Goal: Find specific page/section: Find specific page/section

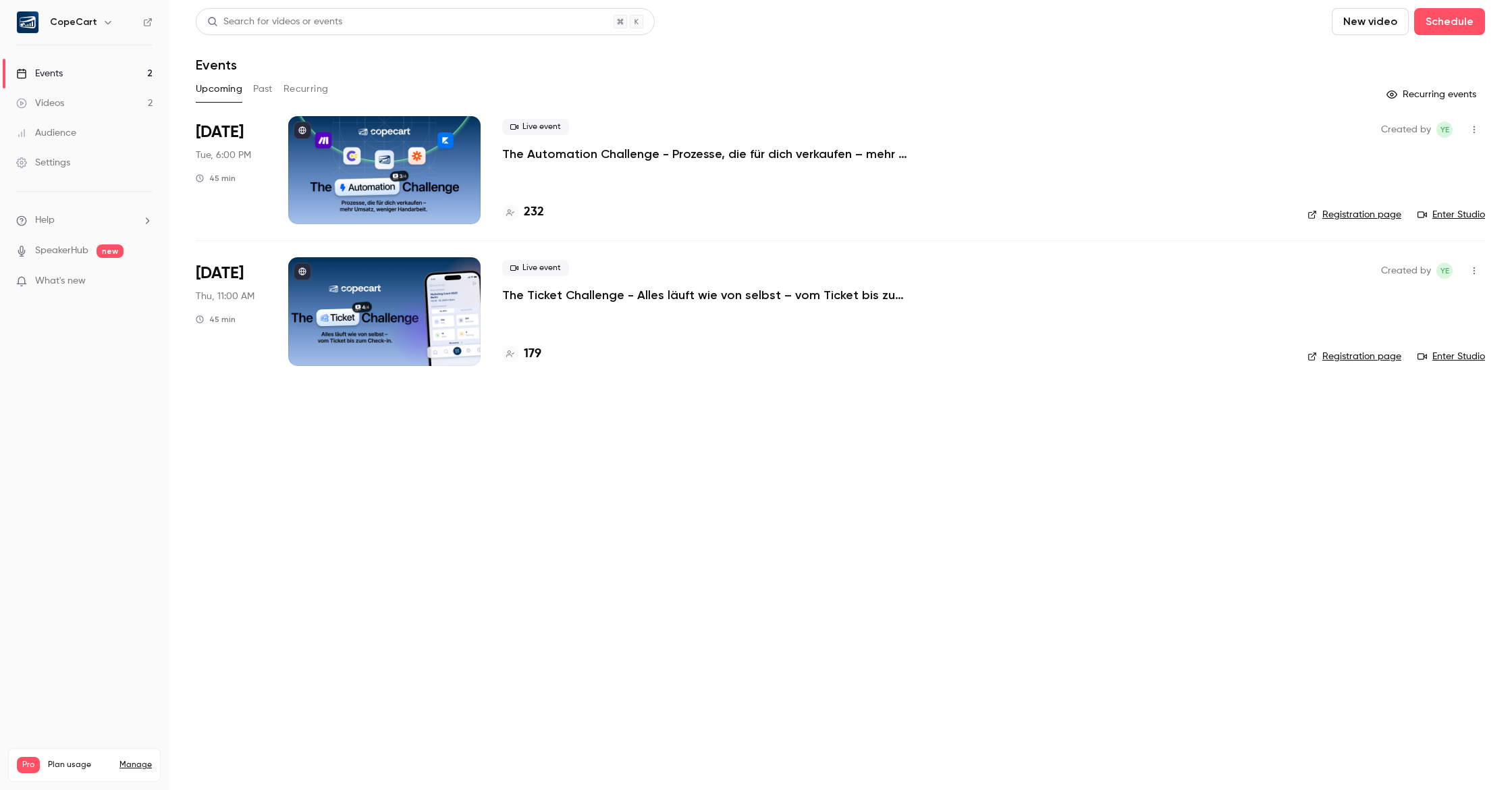
click at [81, 129] on link "Audience" at bounding box center [84, 133] width 169 height 30
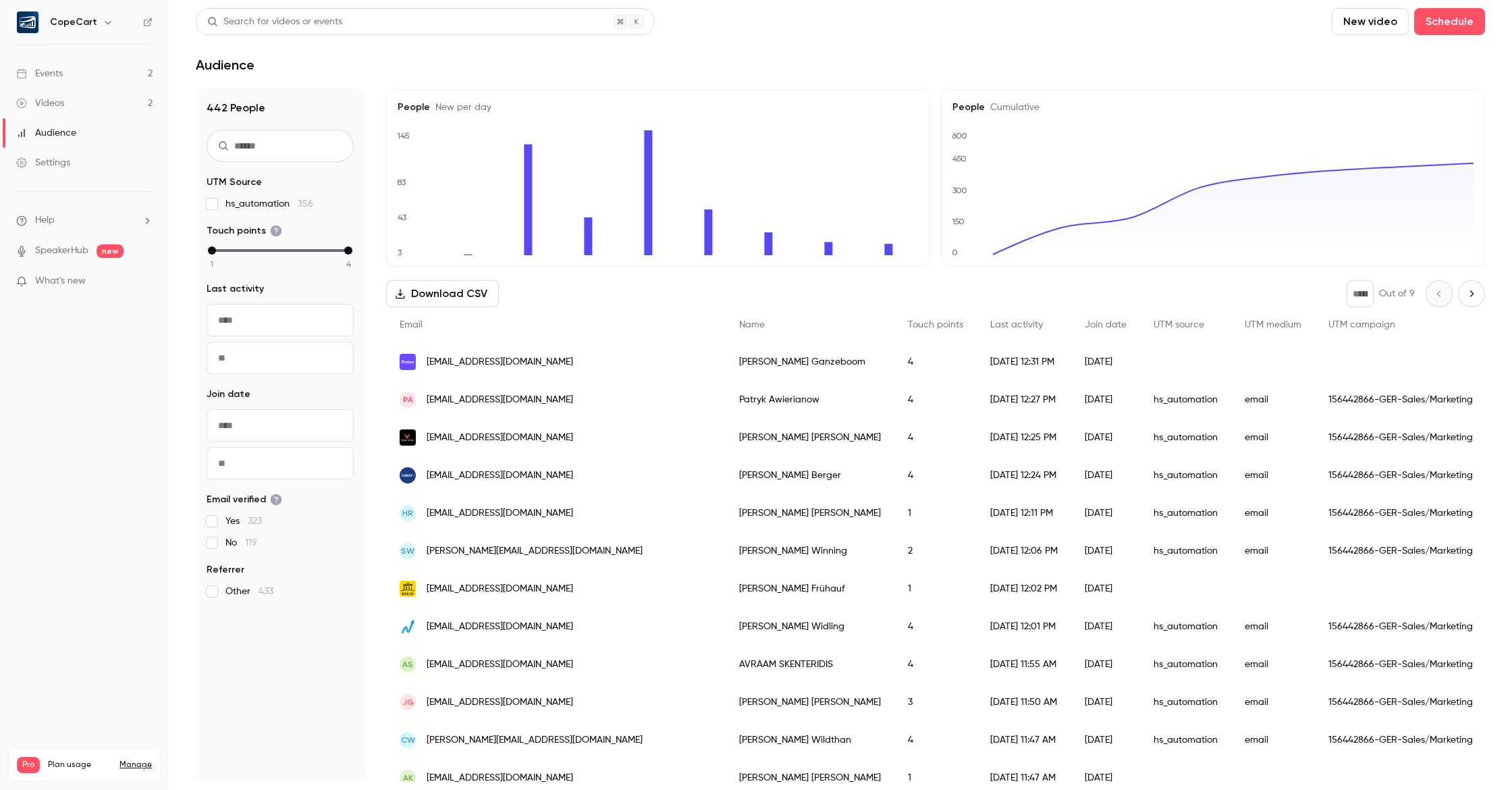
click at [98, 124] on link "Audience" at bounding box center [84, 133] width 169 height 30
click at [84, 107] on link "Videos 2" at bounding box center [84, 103] width 169 height 30
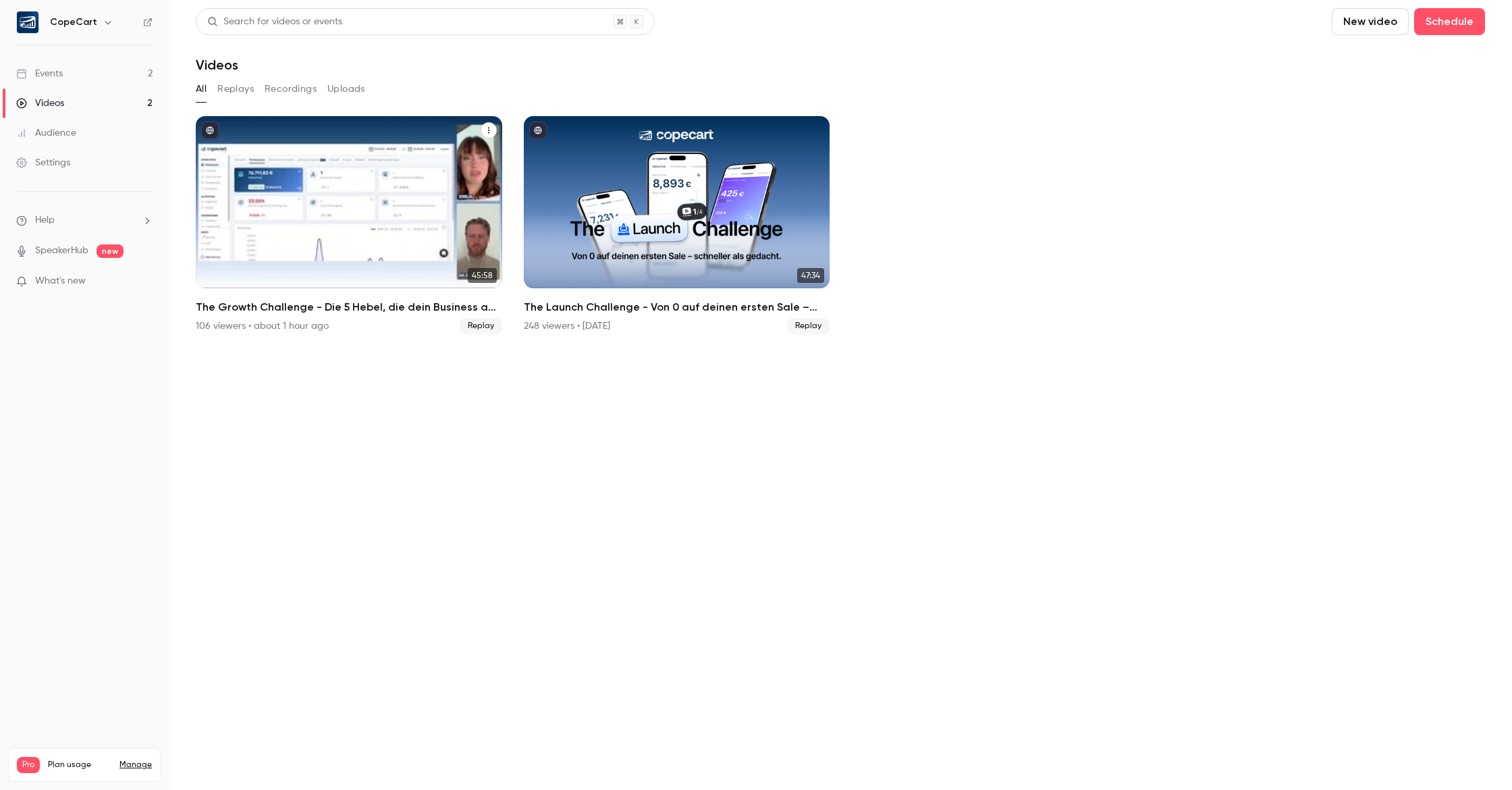
click at [410, 190] on div "The Growth Challenge - Die 5 Hebel, die dein Business auf das nächste Level kat…" at bounding box center [349, 202] width 306 height 172
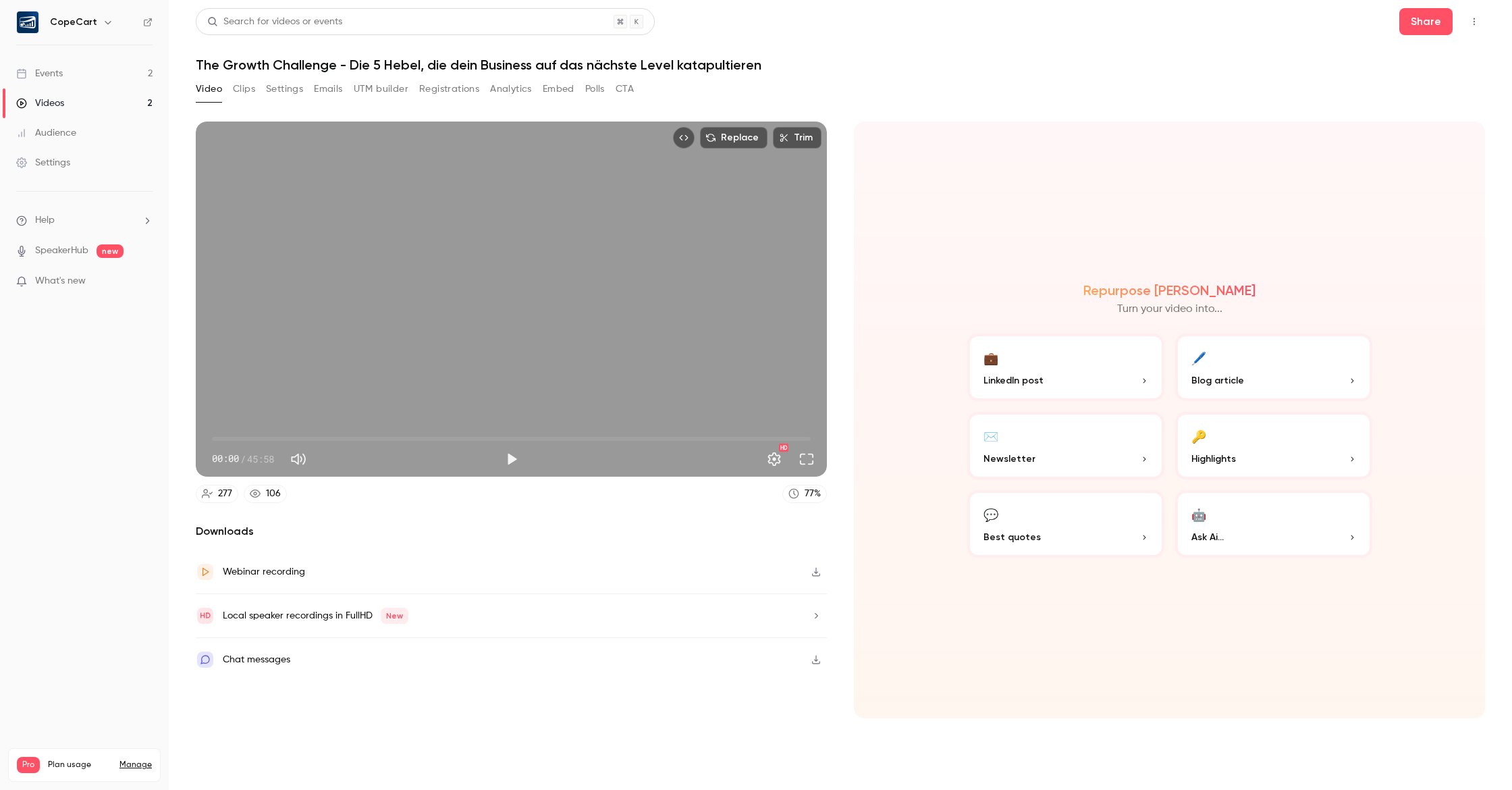
click at [441, 87] on button "Registrations" at bounding box center [449, 89] width 60 height 22
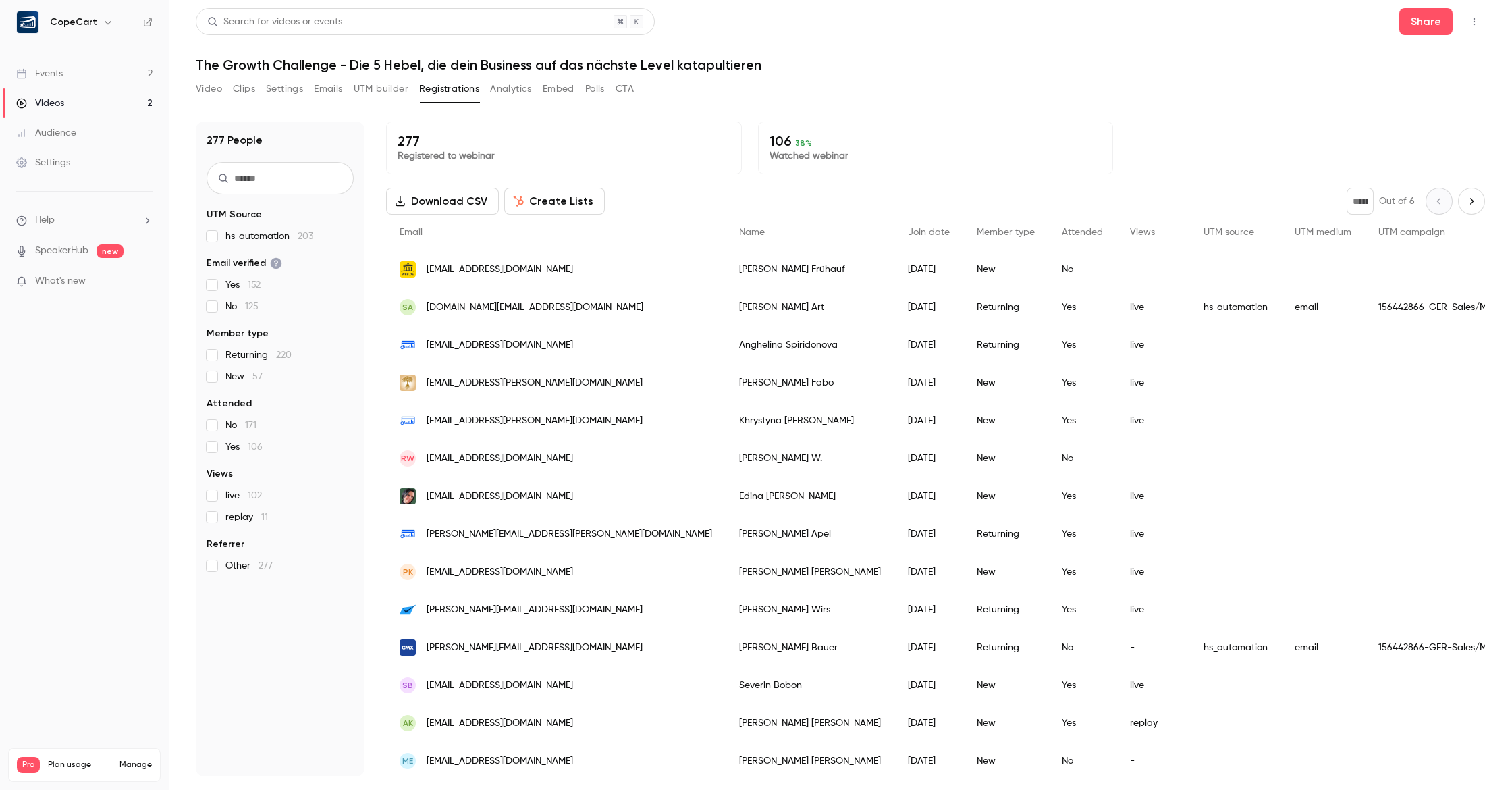
click at [552, 92] on button "Embed" at bounding box center [558, 89] width 32 height 22
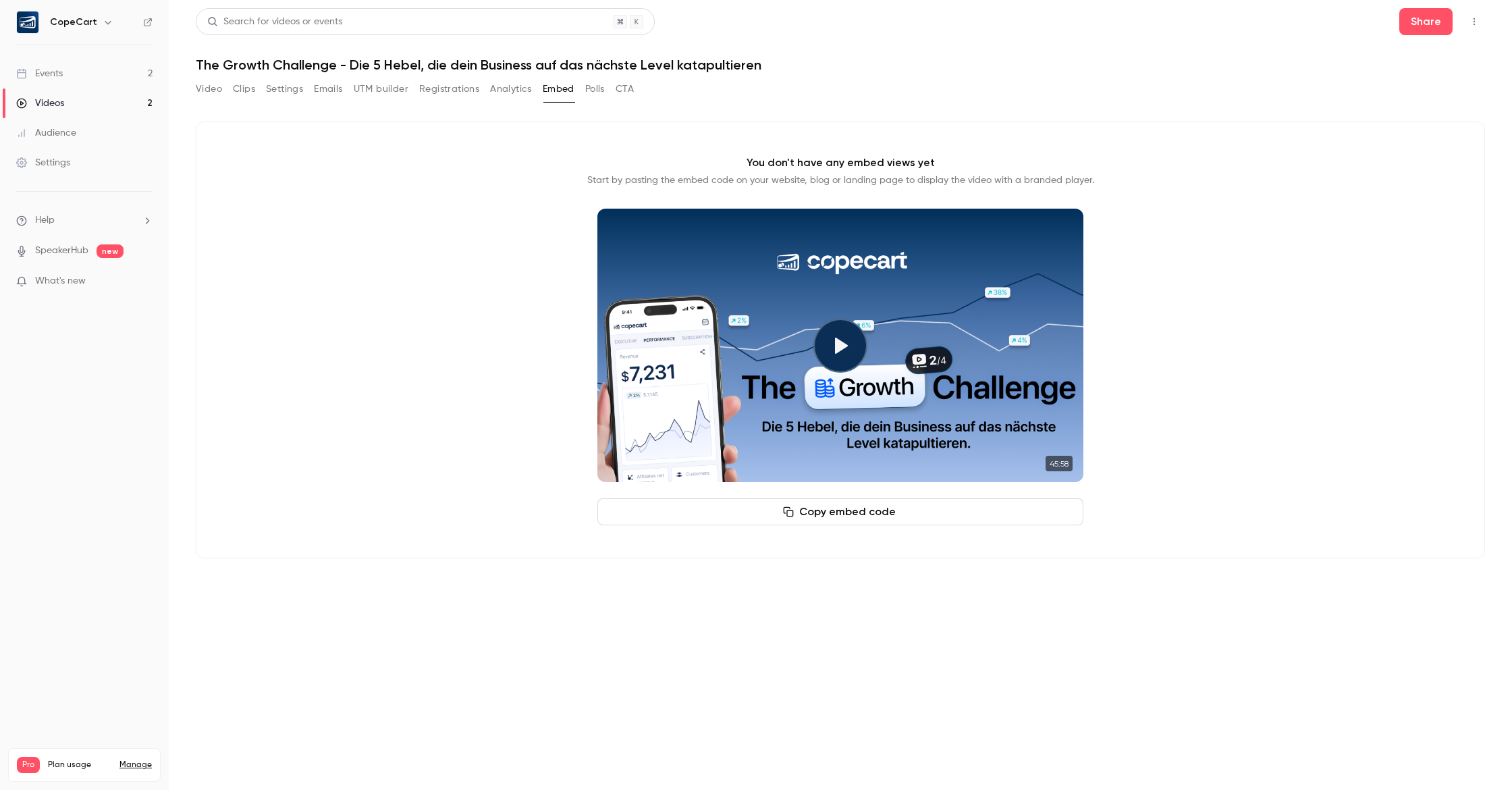
click at [500, 87] on button "Analytics" at bounding box center [511, 89] width 42 height 22
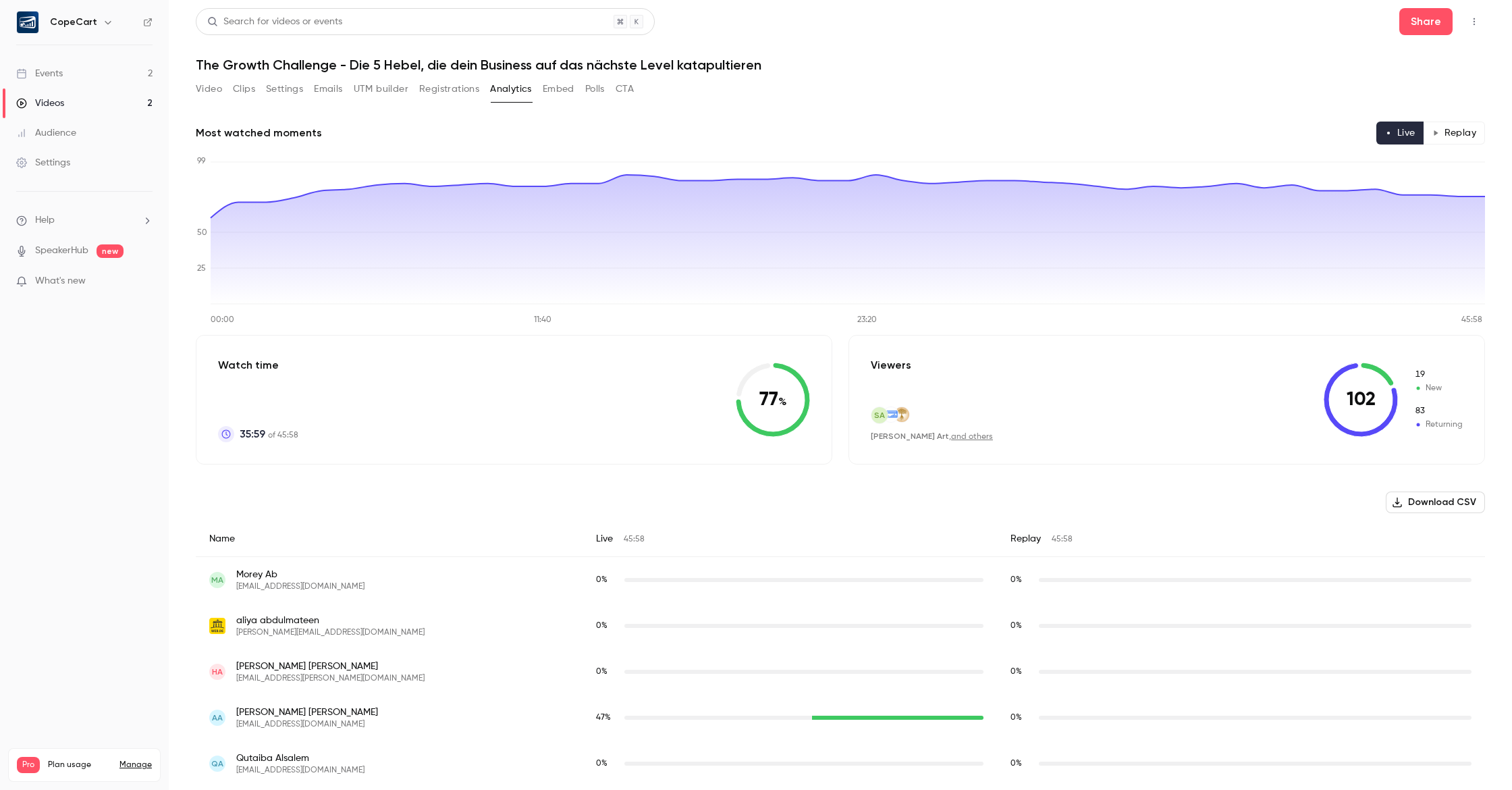
click at [97, 70] on link "Events 2" at bounding box center [84, 74] width 169 height 30
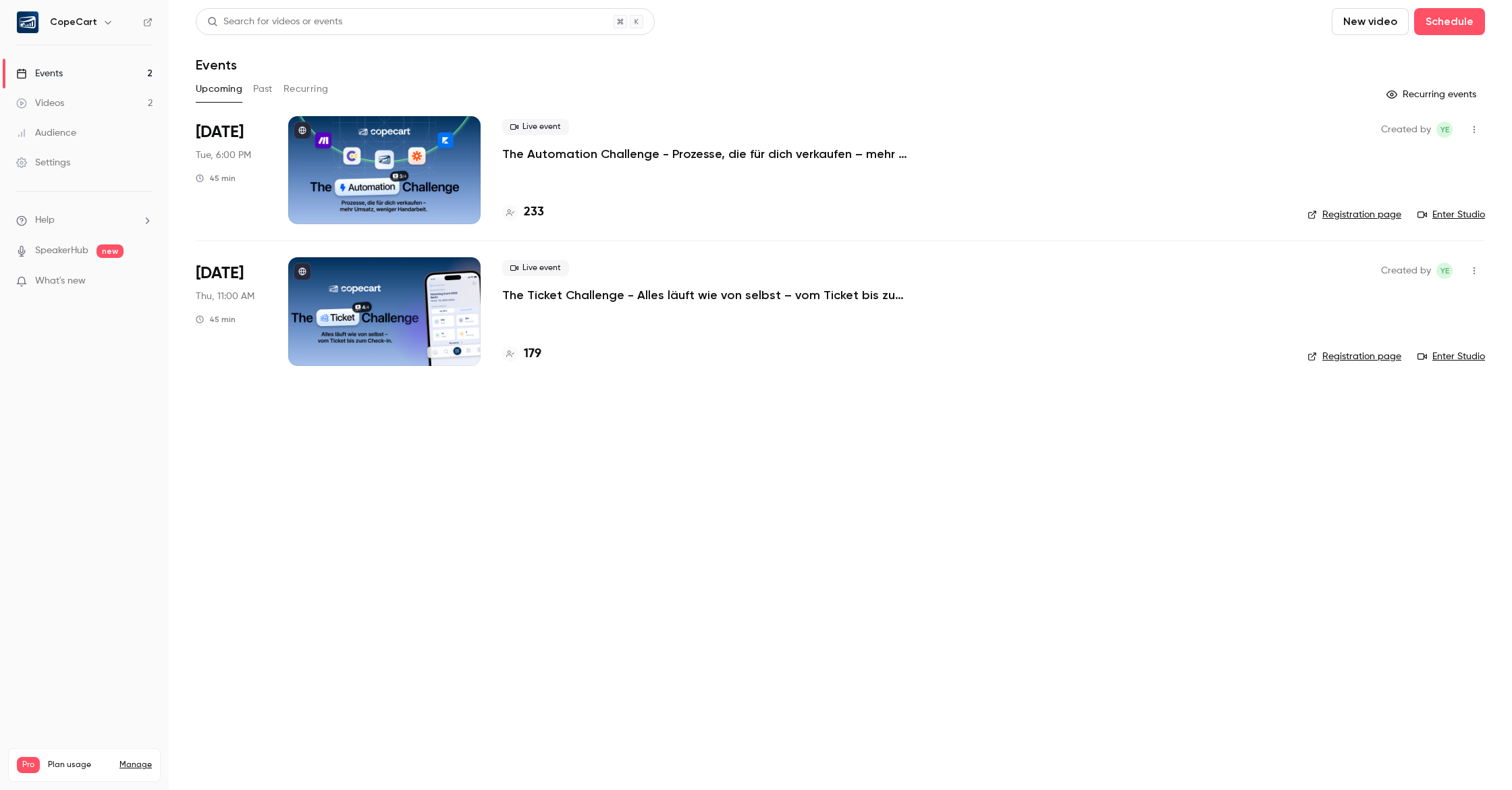
click at [113, 134] on link "Audience" at bounding box center [84, 133] width 169 height 30
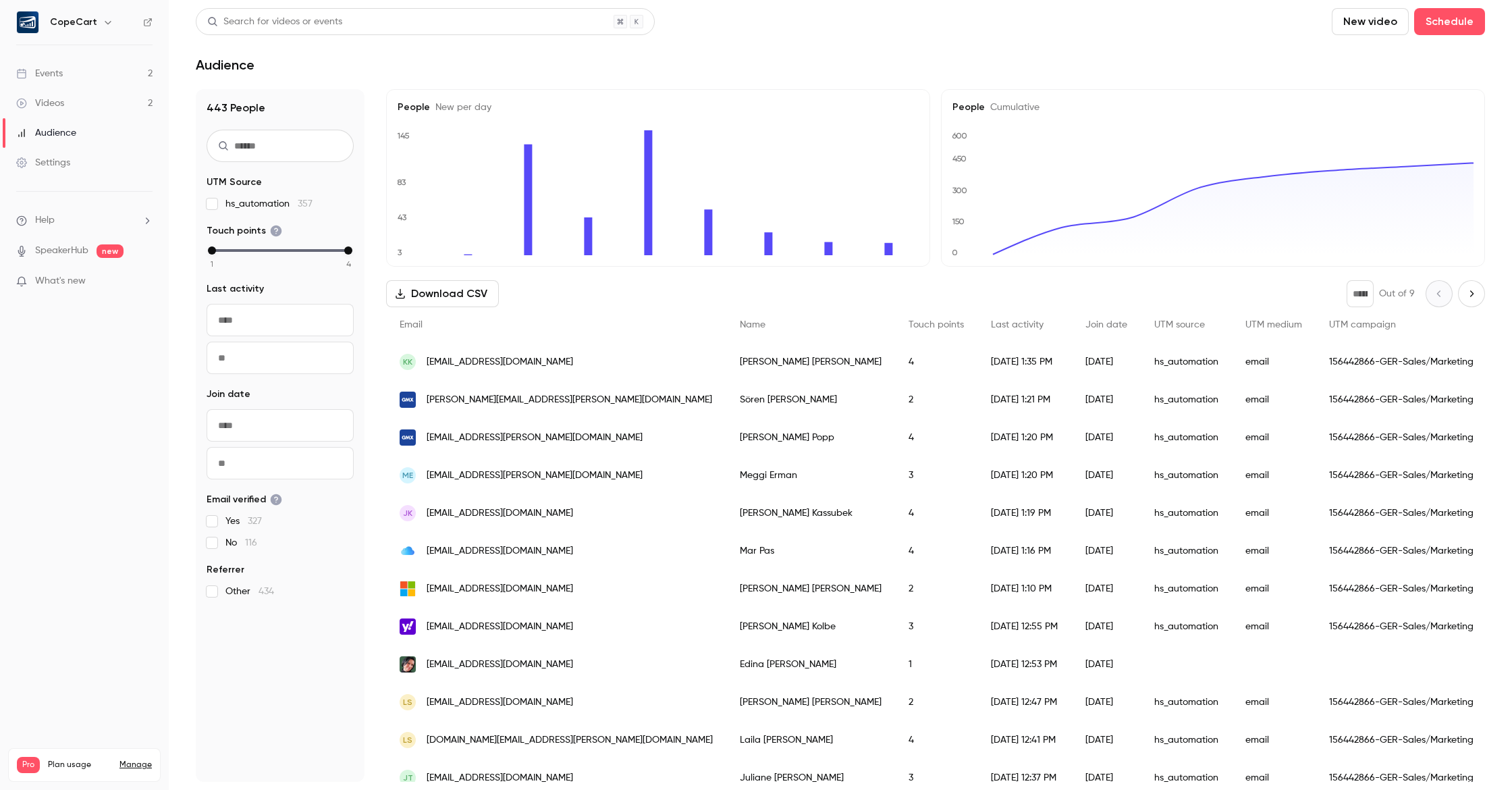
click at [275, 140] on input "text" at bounding box center [280, 146] width 147 height 32
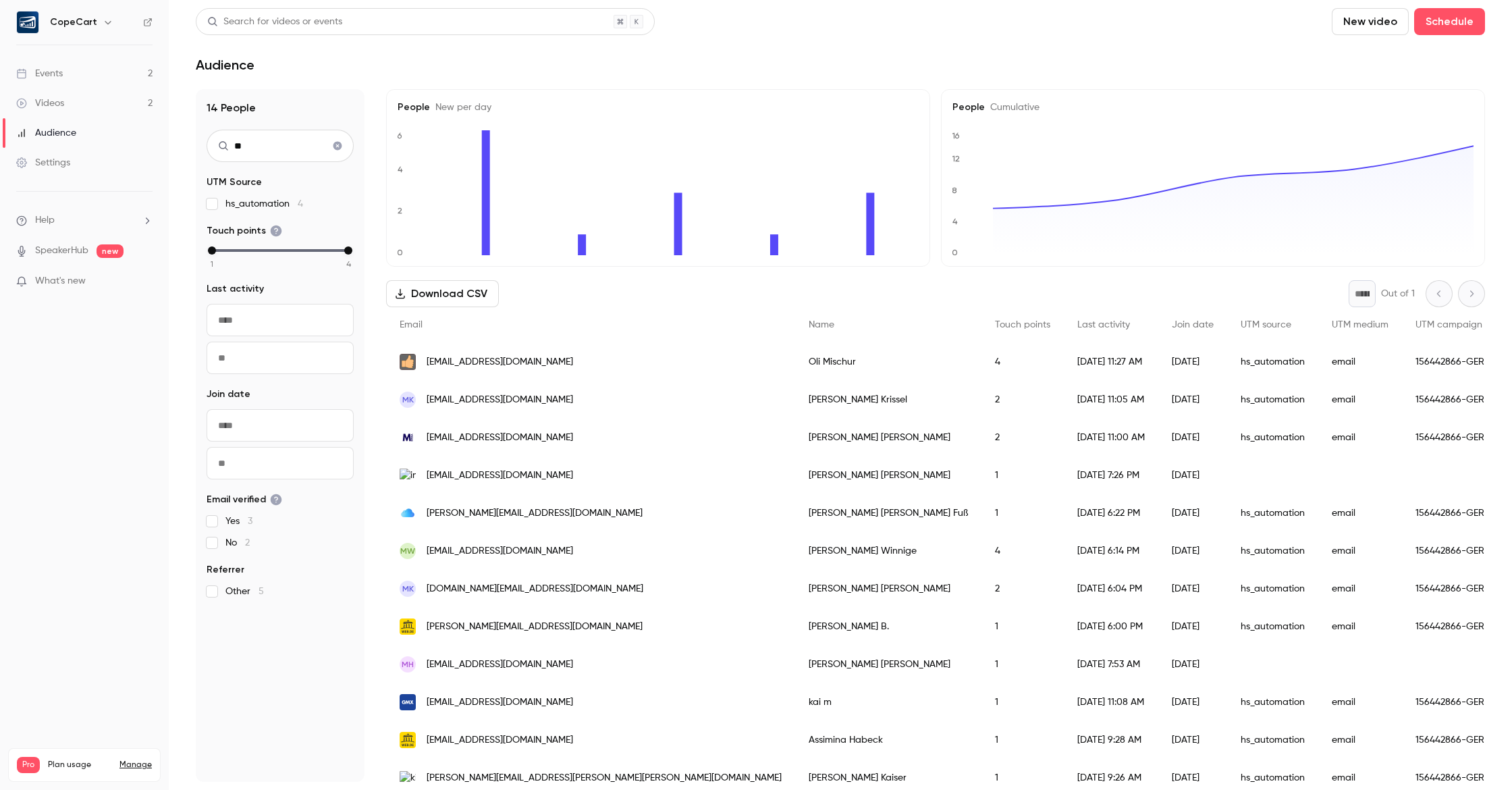
type input "*"
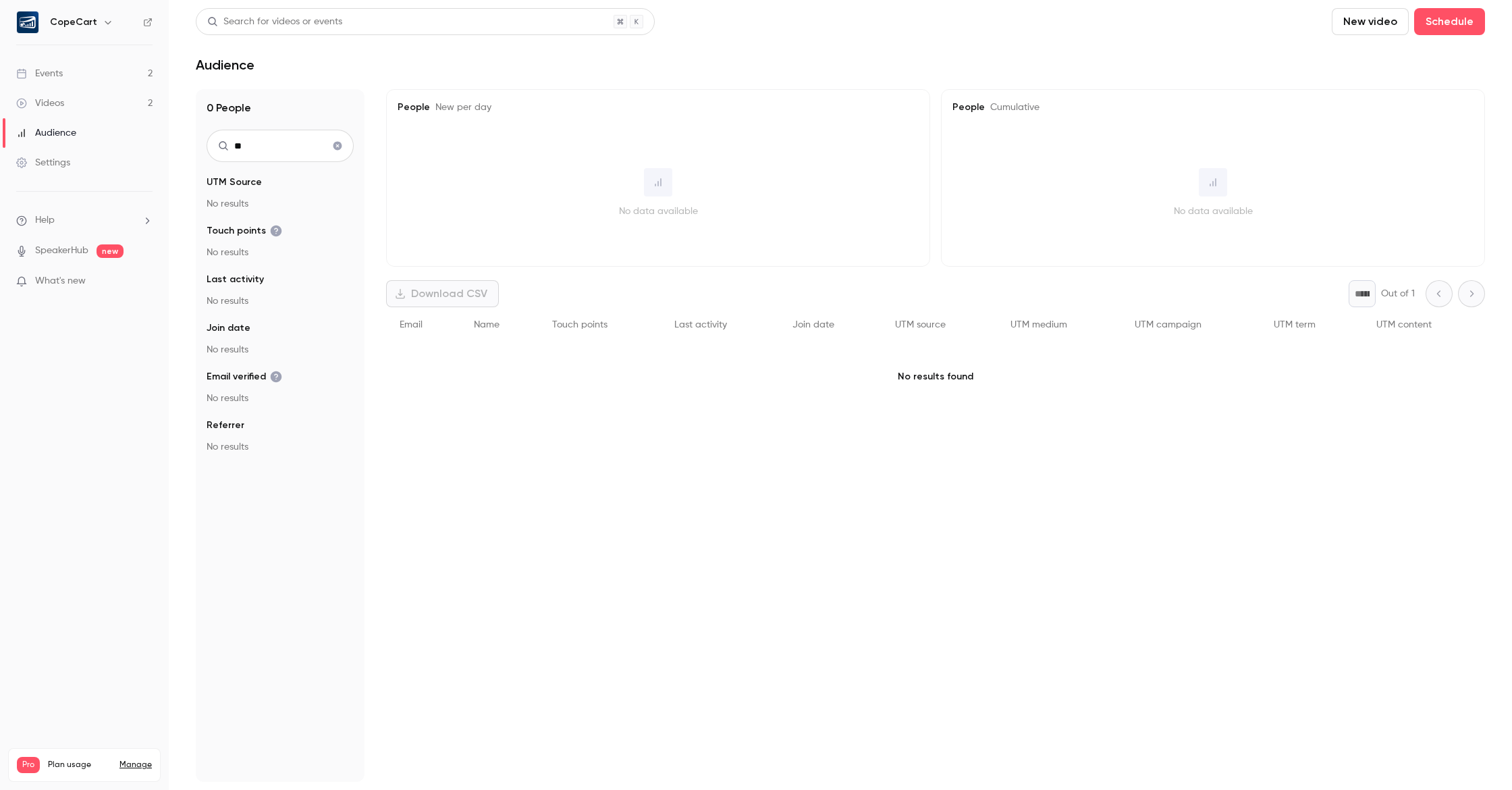
type input "*"
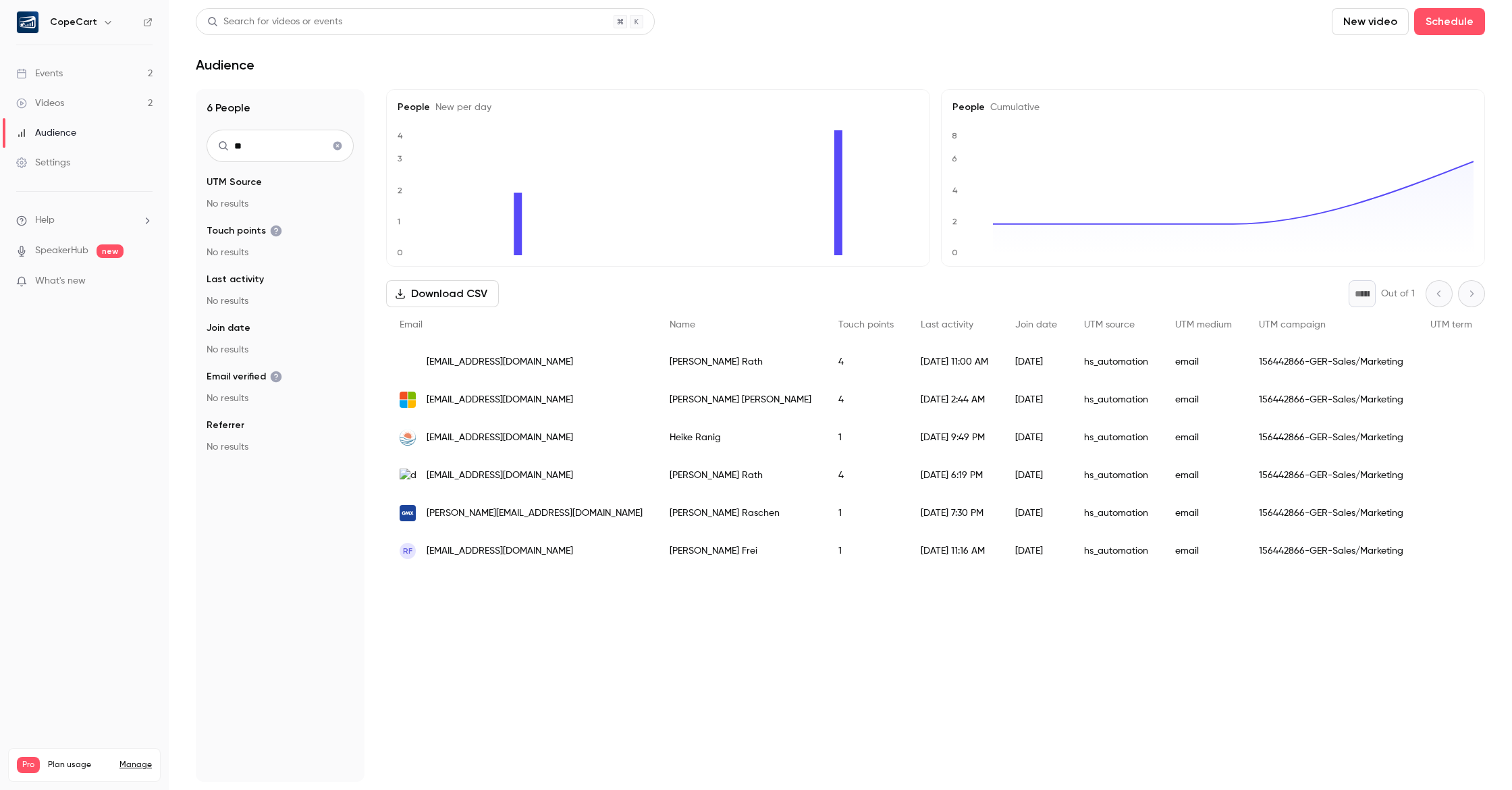
type input "*"
